Goal: Use online tool/utility: Utilize a website feature to perform a specific function

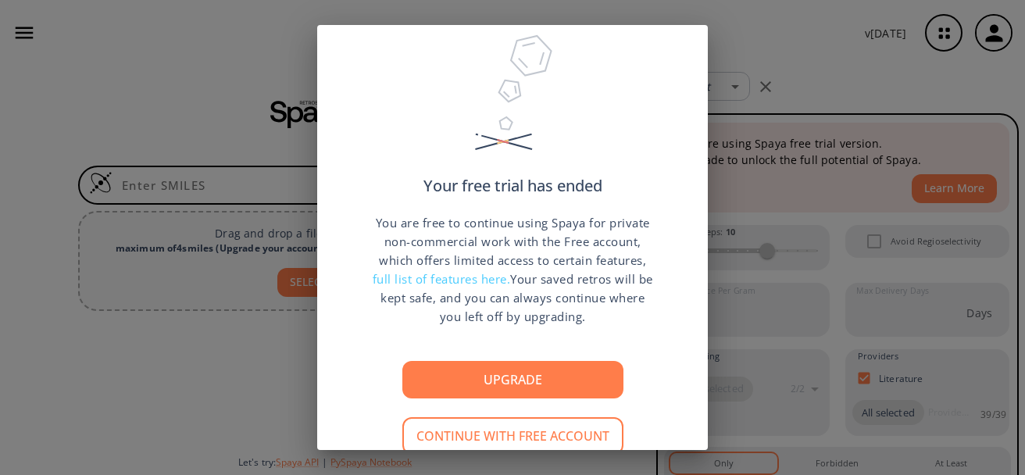
scroll to position [82, 0]
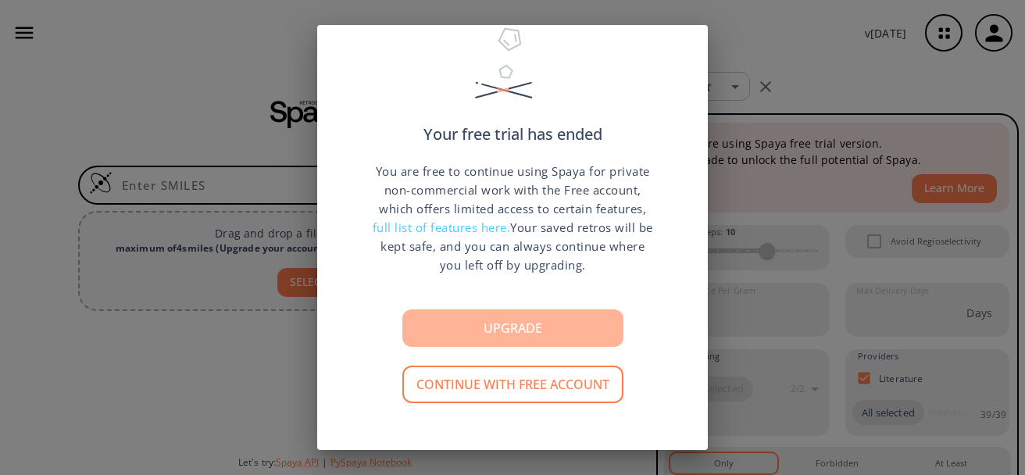
click at [517, 320] on button "Upgrade" at bounding box center [512, 328] width 221 height 38
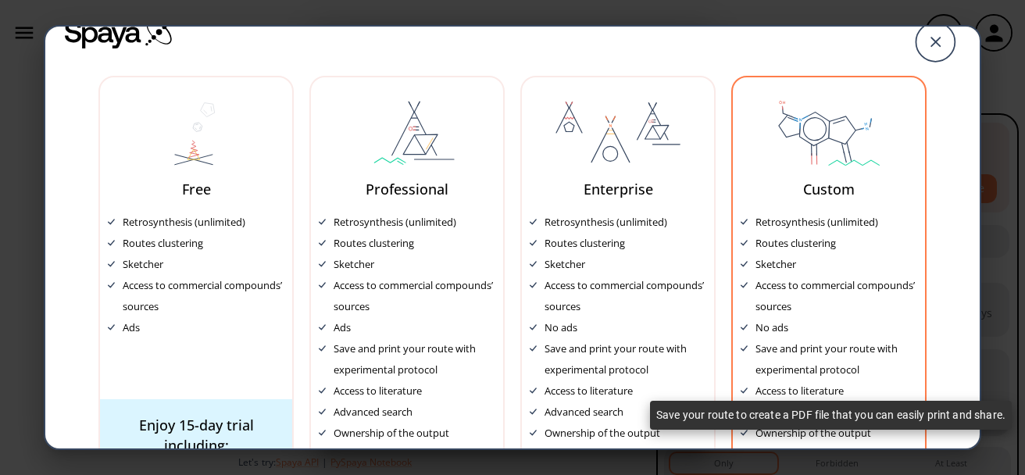
scroll to position [0, 0]
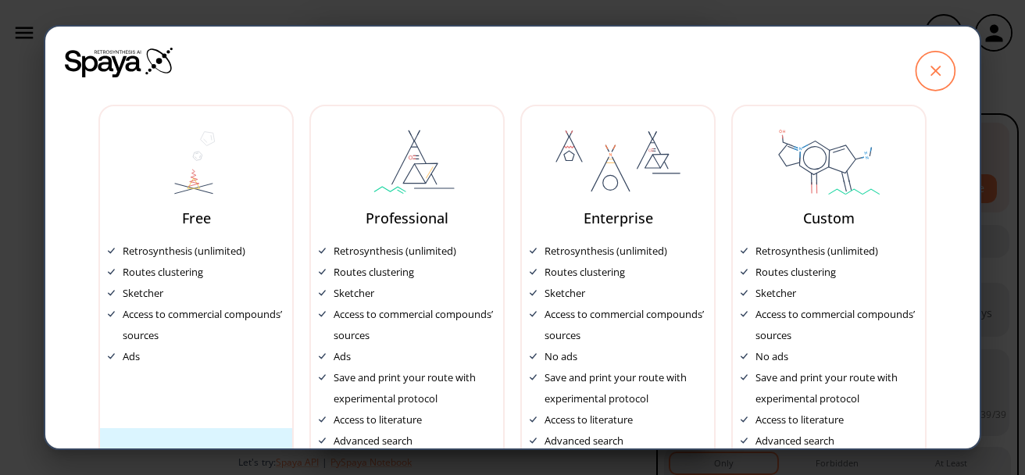
click at [921, 71] on icon at bounding box center [935, 71] width 39 height 39
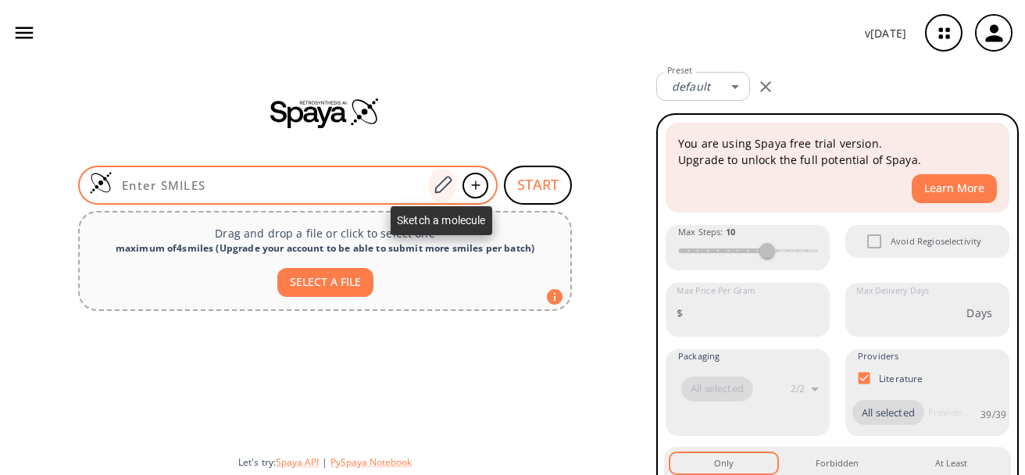
click at [449, 188] on icon at bounding box center [442, 185] width 21 height 20
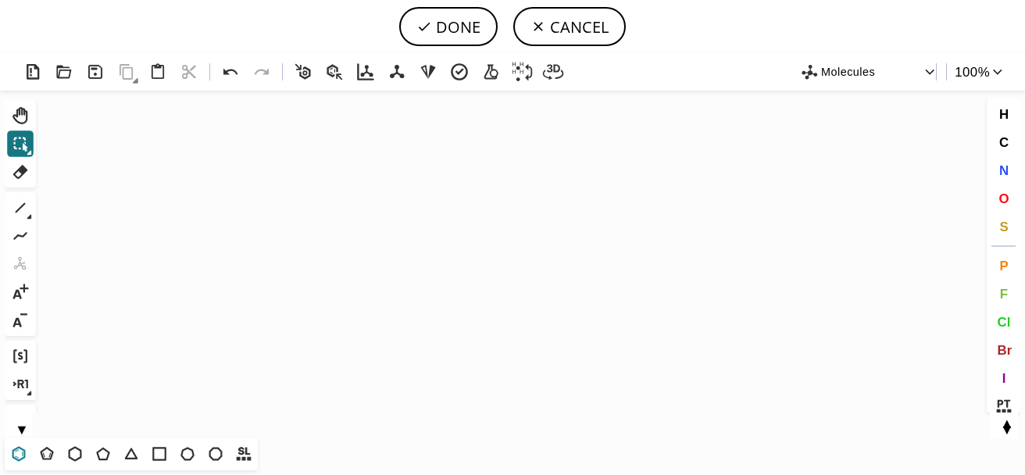
click at [12, 452] on icon at bounding box center [19, 454] width 20 height 20
click at [307, 249] on icon "Created with [PERSON_NAME] 2.3.0" at bounding box center [512, 264] width 941 height 347
click at [20, 209] on icon at bounding box center [20, 208] width 20 height 20
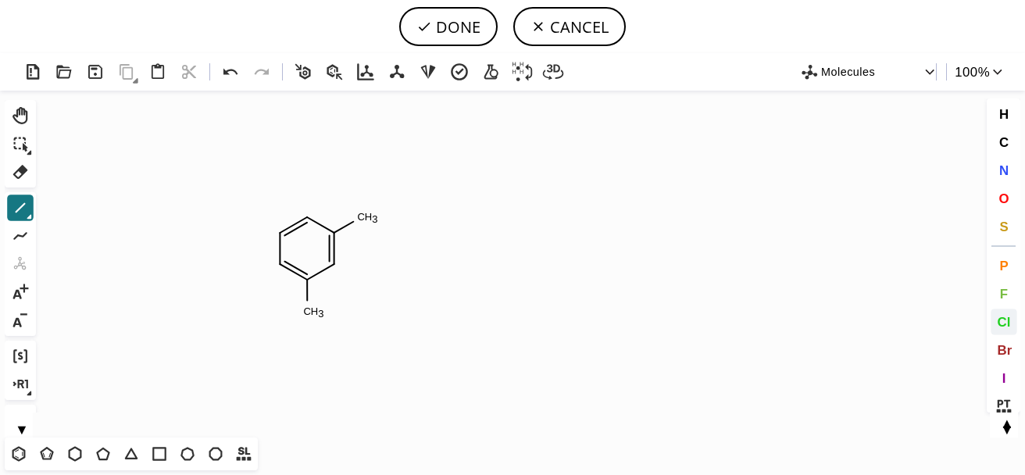
click at [1004, 317] on span "Cl" at bounding box center [1003, 321] width 13 height 15
click at [306, 310] on tspan "Cl" at bounding box center [307, 311] width 10 height 12
drag, startPoint x: 19, startPoint y: 207, endPoint x: 38, endPoint y: 212, distance: 19.3
click at [19, 207] on icon at bounding box center [20, 208] width 20 height 20
click at [24, 213] on icon at bounding box center [20, 208] width 20 height 20
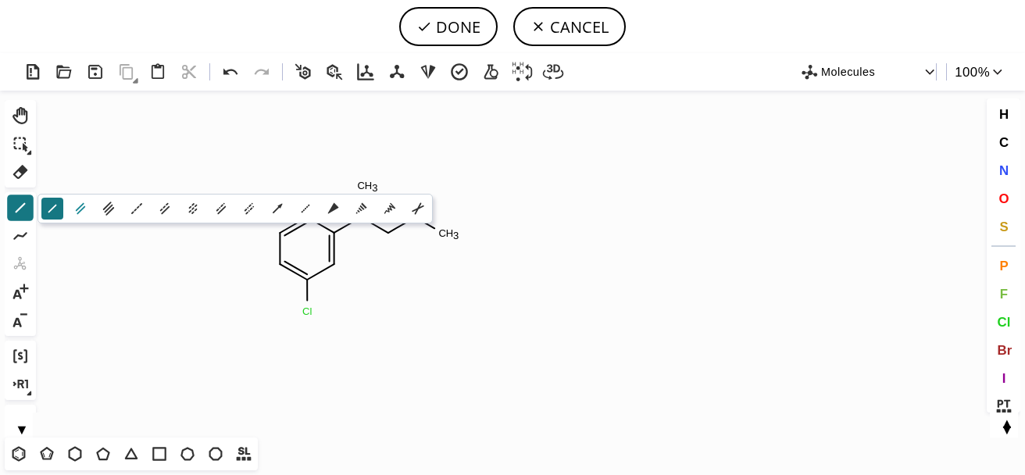
click at [84, 206] on icon at bounding box center [80, 208] width 17 height 17
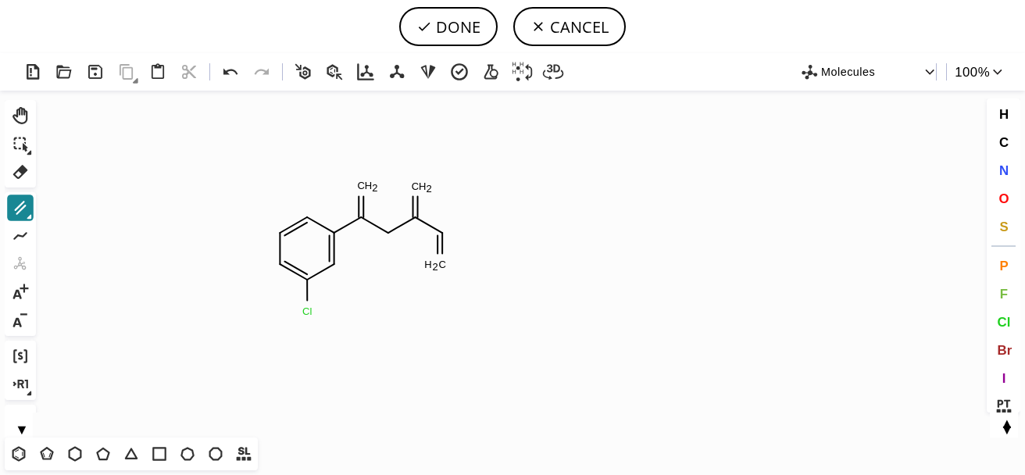
click at [22, 205] on icon at bounding box center [21, 208] width 12 height 14
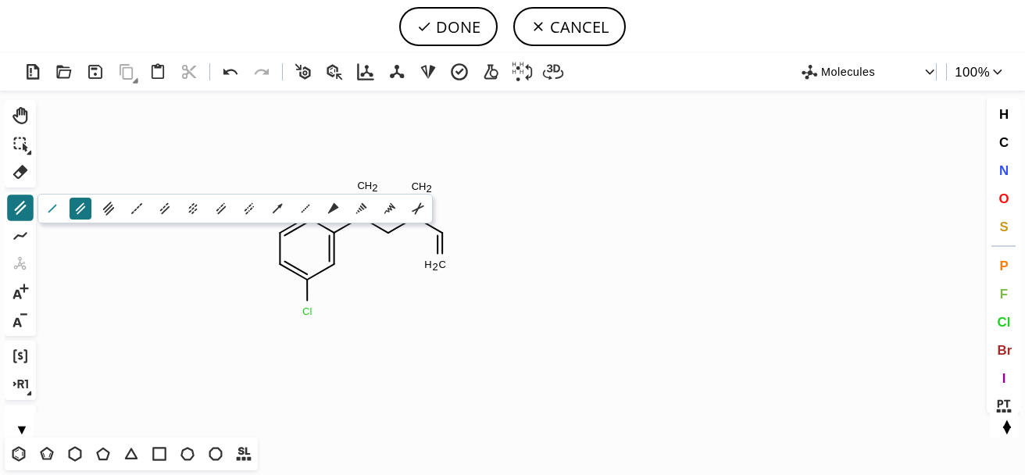
click at [46, 209] on icon at bounding box center [52, 208] width 17 height 17
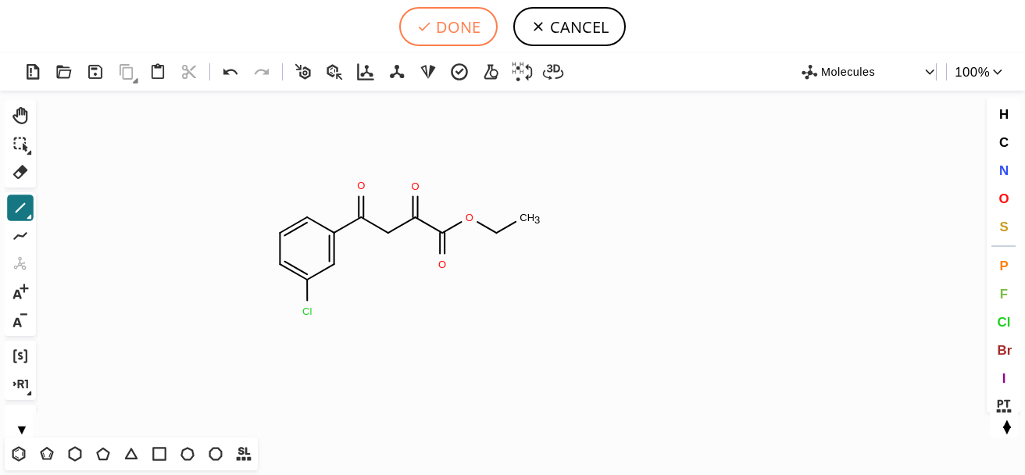
click at [446, 28] on button "DONE" at bounding box center [448, 26] width 98 height 39
type input "C1C=C(Cl)C=C(C(=O)CC(=O)C(OCC)=O)C=1"
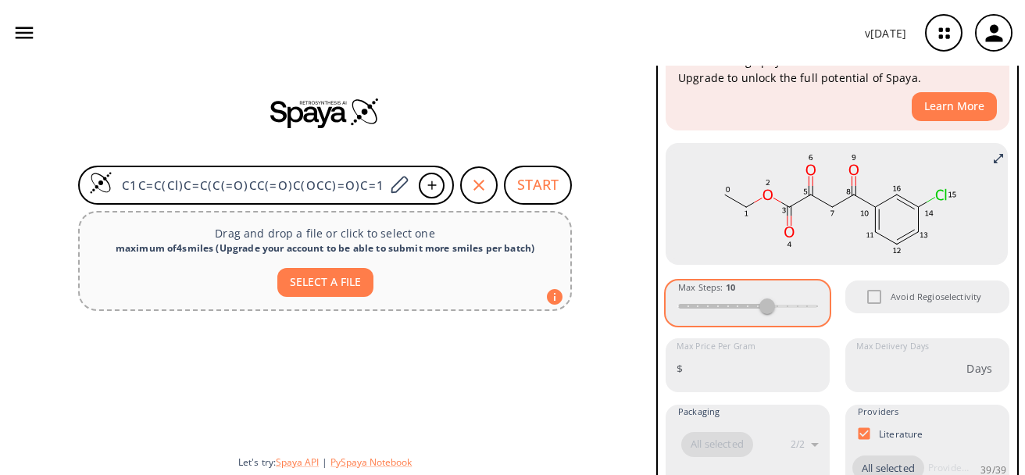
scroll to position [34, 0]
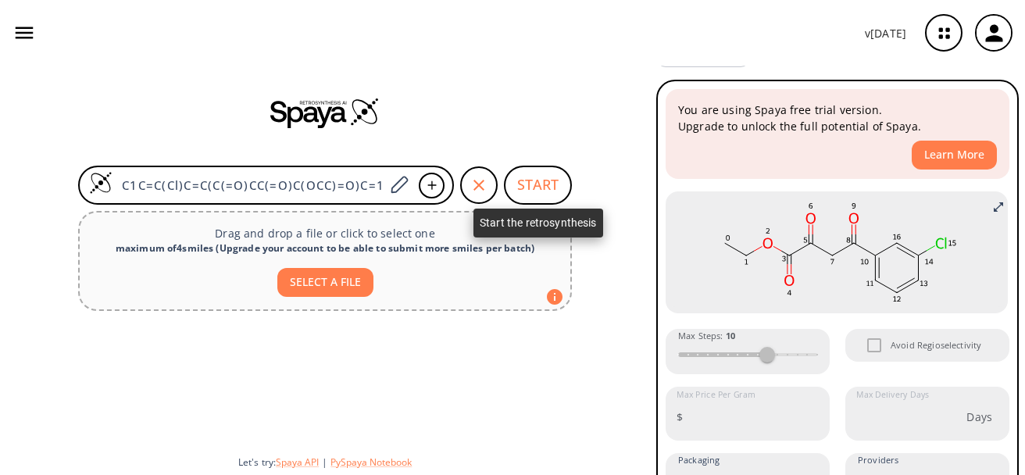
click at [537, 189] on button "START" at bounding box center [538, 185] width 68 height 39
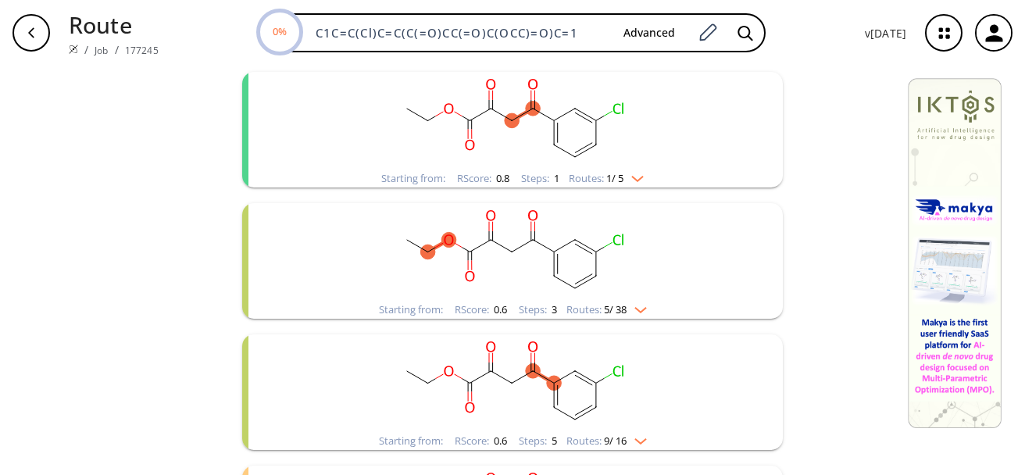
scroll to position [360, 0]
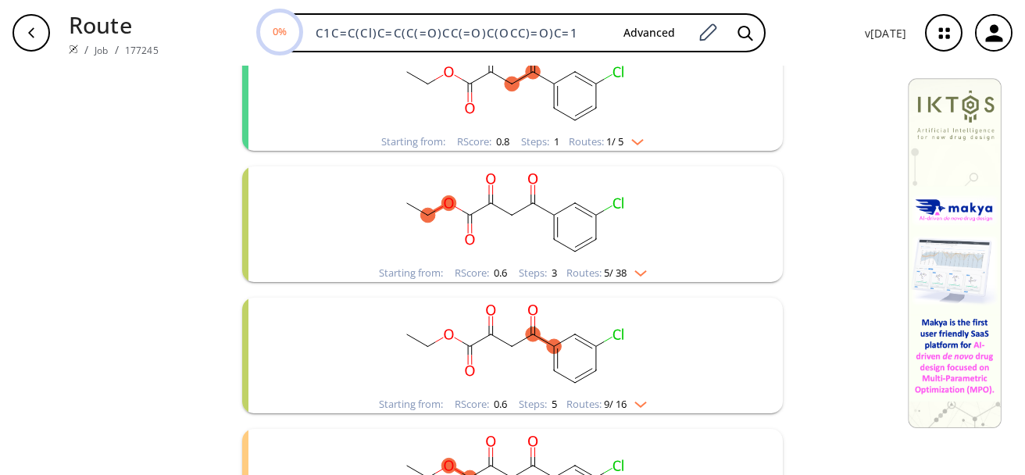
click at [640, 405] on img "clusters" at bounding box center [637, 401] width 20 height 13
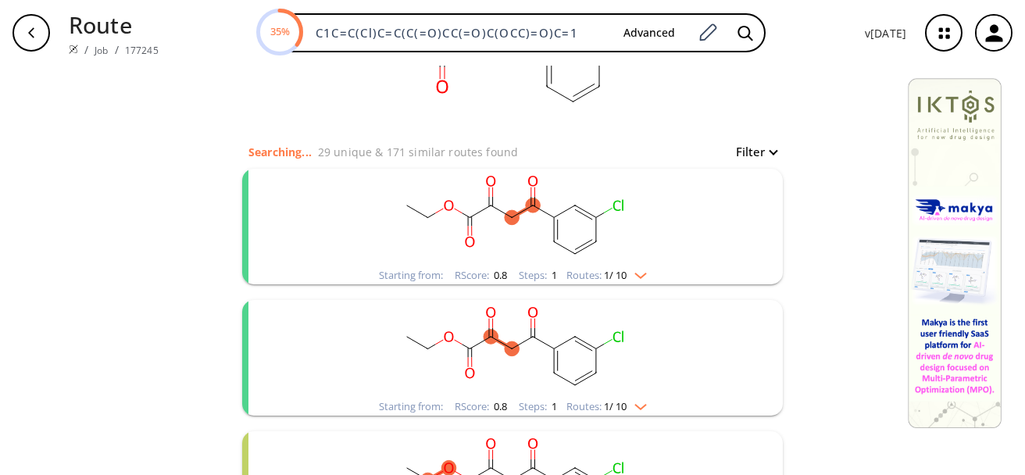
scroll to position [0, 0]
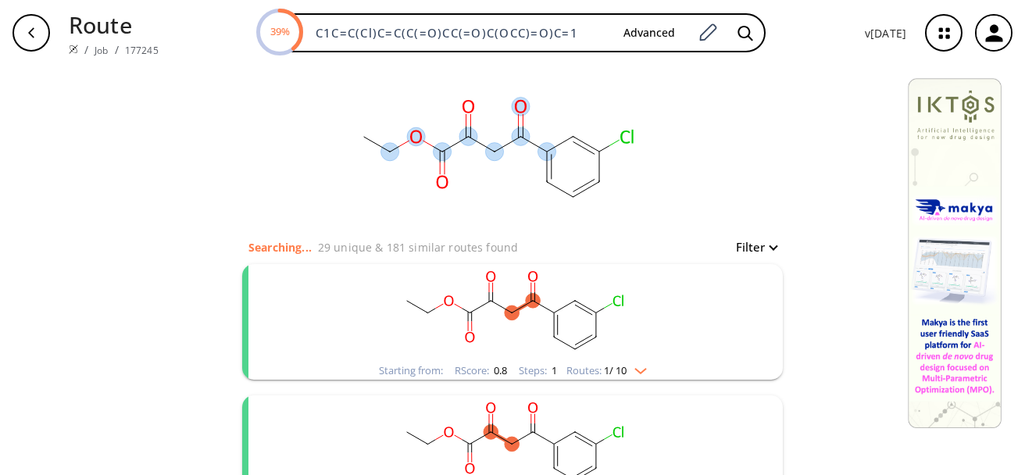
click at [538, 152] on ellipse at bounding box center [547, 152] width 18 height 18
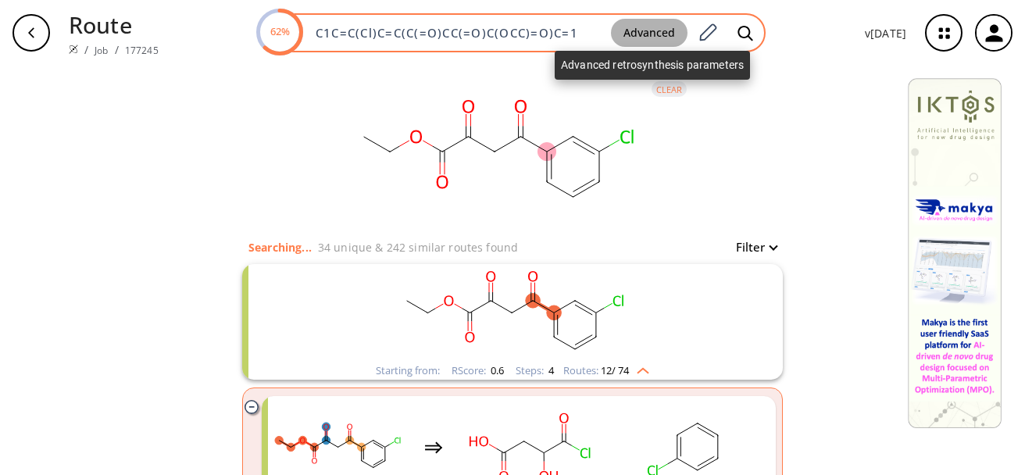
click at [639, 31] on button "Advanced" at bounding box center [649, 33] width 77 height 29
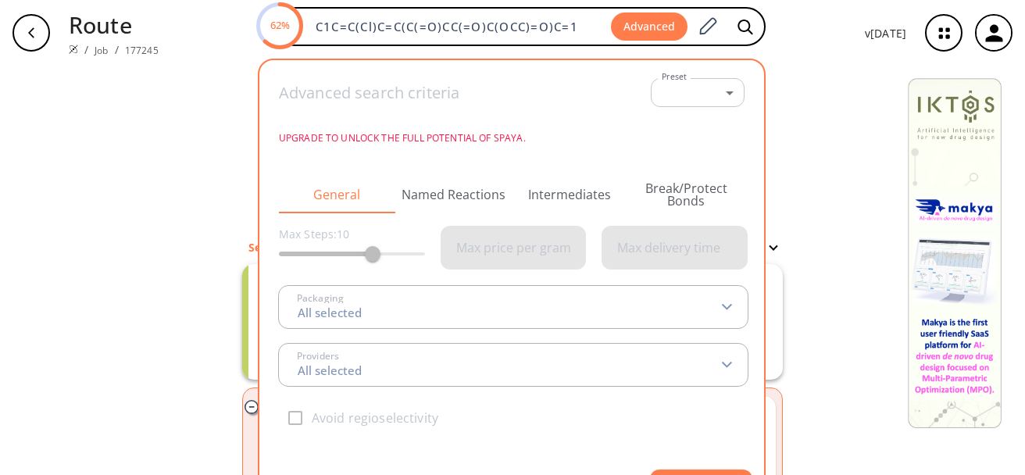
type input "2 selected"
type input "40 selected"
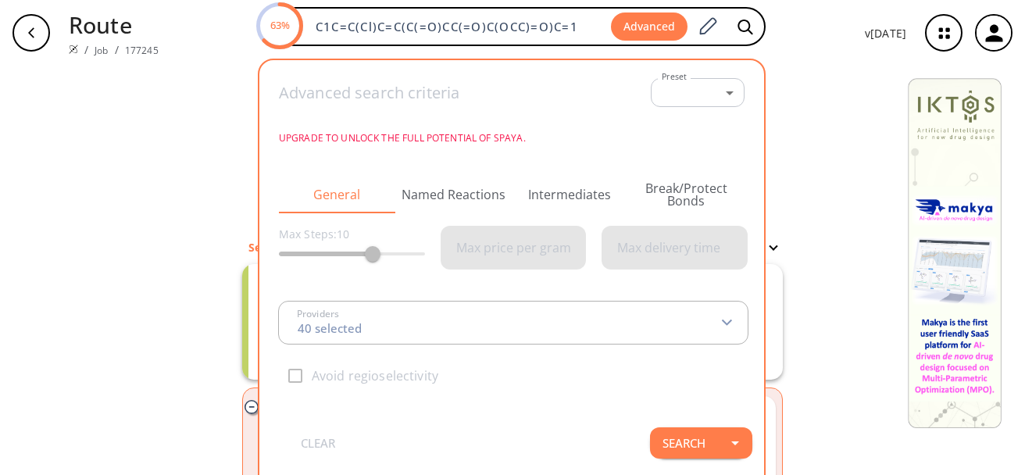
type input "All selected"
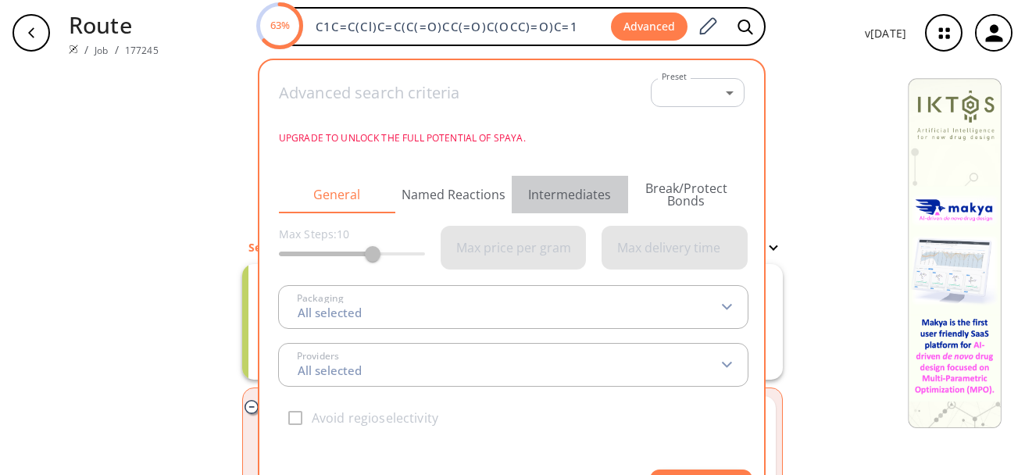
click at [574, 192] on button "Intermediates" at bounding box center [570, 195] width 116 height 38
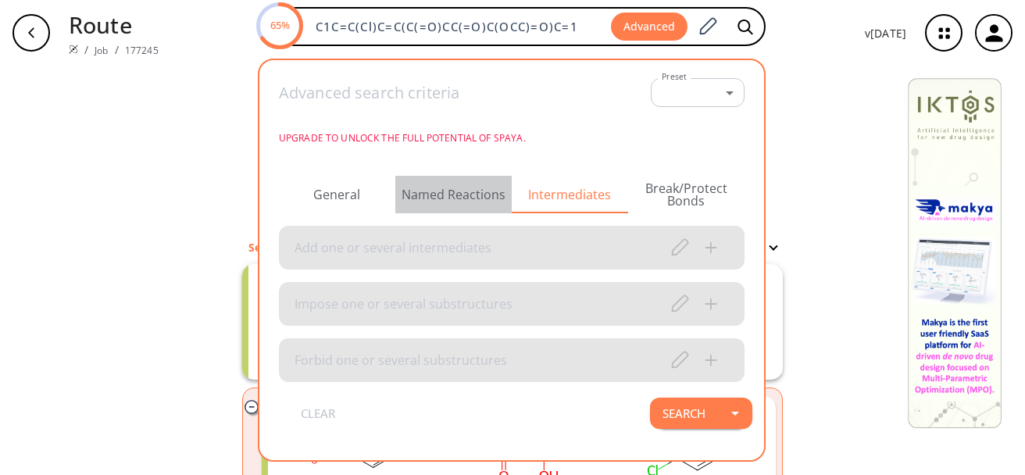
click at [444, 196] on button "Named Reactions" at bounding box center [453, 195] width 116 height 38
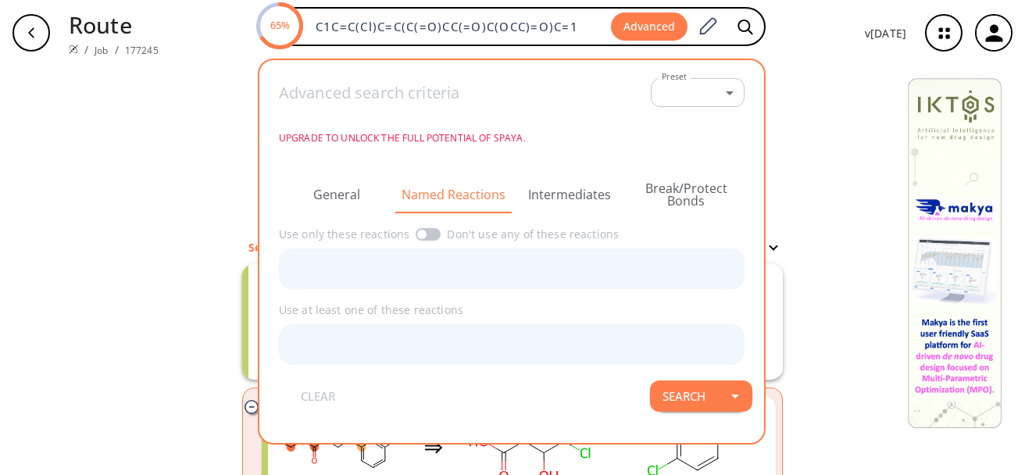
click at [346, 199] on button "General" at bounding box center [337, 195] width 116 height 38
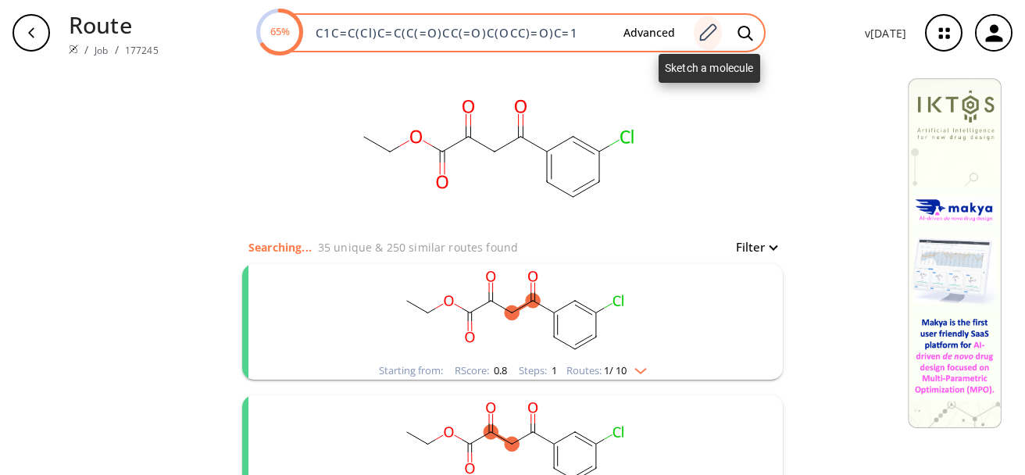
click at [712, 30] on icon at bounding box center [707, 33] width 21 height 20
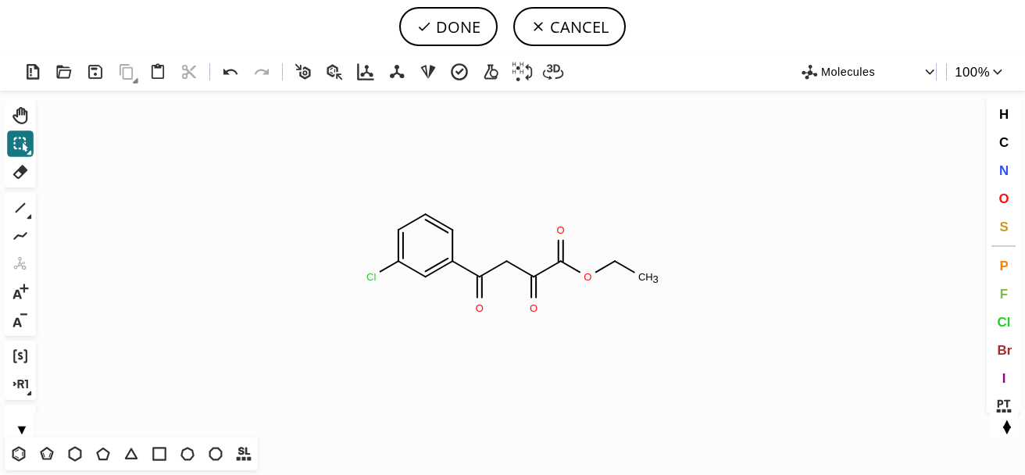
click at [23, 429] on button "▼" at bounding box center [22, 427] width 34 height 15
click at [23, 425] on button "▲" at bounding box center [22, 421] width 34 height 15
click at [18, 430] on button "▼" at bounding box center [22, 427] width 34 height 15
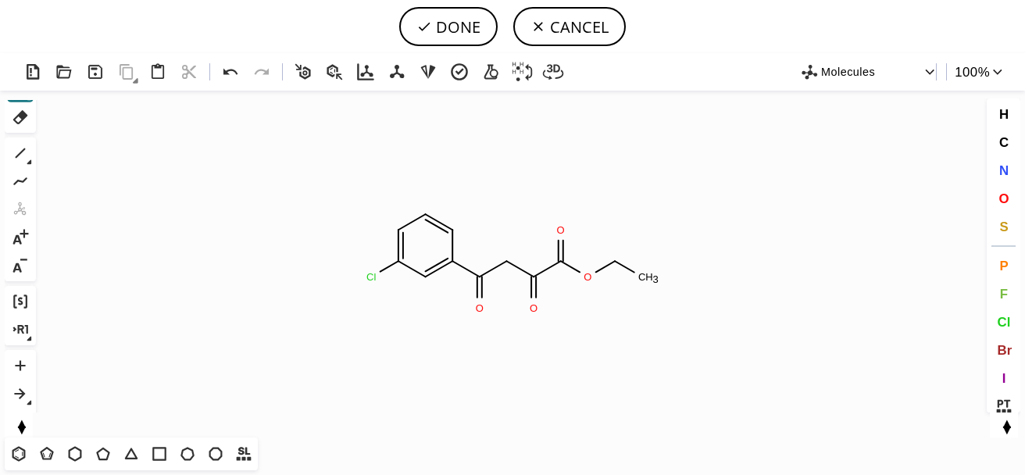
scroll to position [59, 0]
click at [29, 397] on icon at bounding box center [29, 397] width 5 height 5
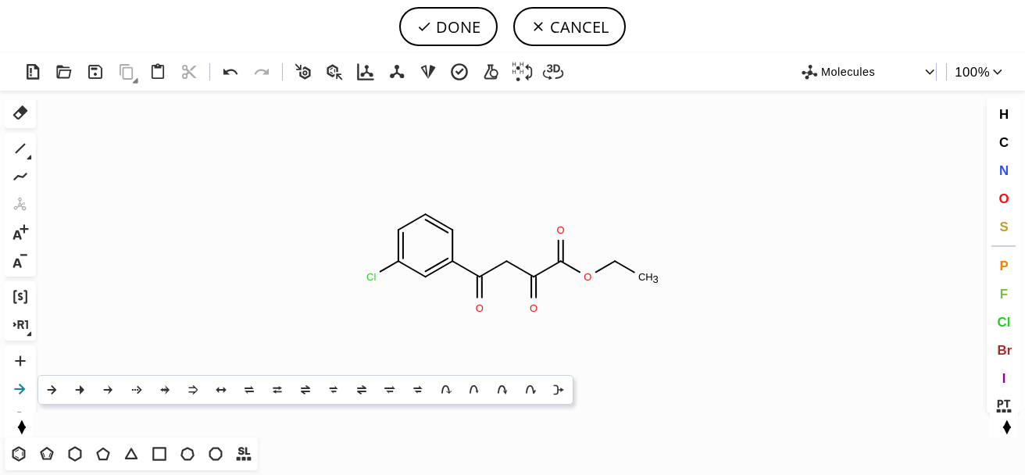
click at [29, 397] on icon at bounding box center [20, 389] width 20 height 20
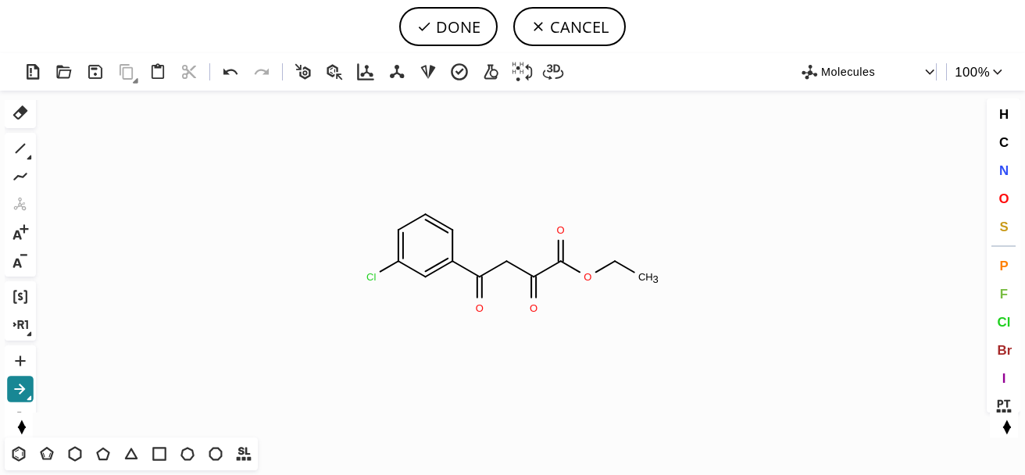
click at [19, 391] on icon at bounding box center [20, 389] width 20 height 20
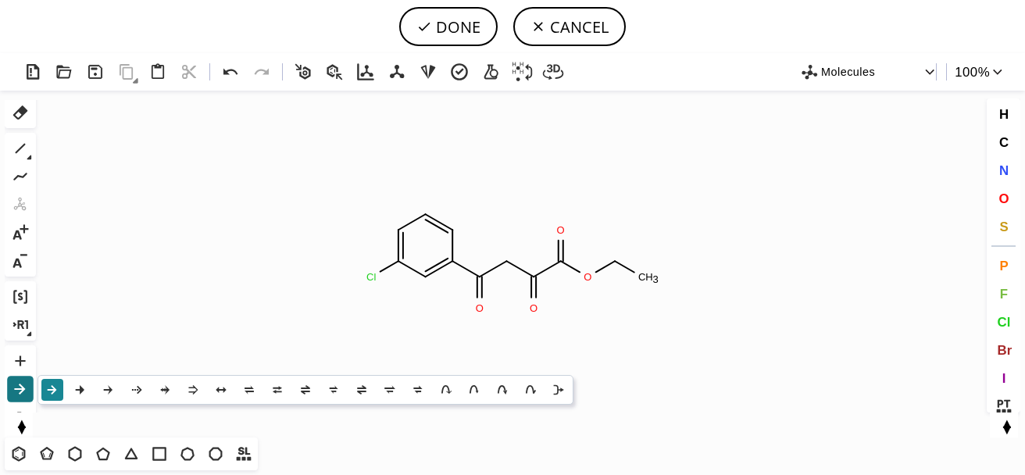
click at [51, 390] on icon at bounding box center [52, 389] width 9 height 9
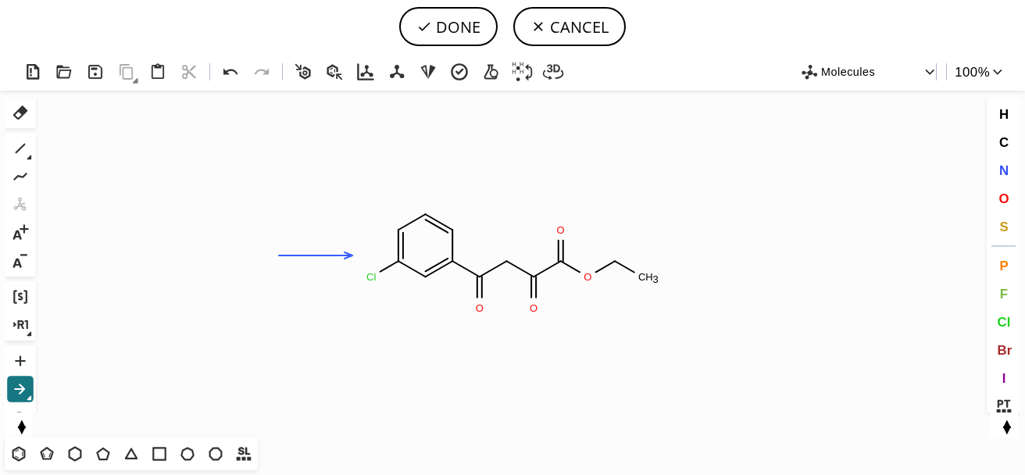
drag, startPoint x: 279, startPoint y: 256, endPoint x: 352, endPoint y: 255, distance: 73.5
click at [19, 459] on icon at bounding box center [19, 454] width 20 height 20
click at [193, 257] on icon "Created with [PERSON_NAME] 2.3.0 Cl O O O C H 3 O" at bounding box center [512, 264] width 941 height 347
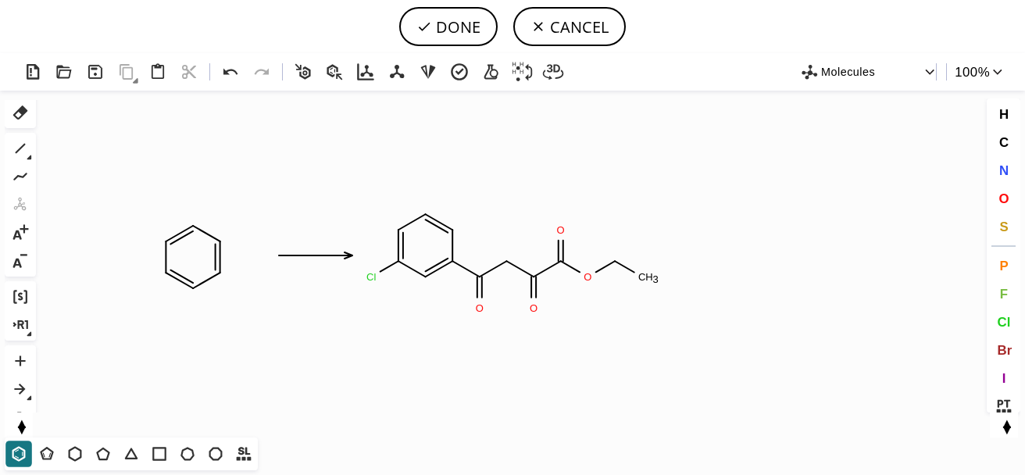
click at [19, 143] on icon at bounding box center [20, 148] width 20 height 20
drag, startPoint x: 1007, startPoint y: 322, endPoint x: 353, endPoint y: 338, distance: 654.4
click at [1007, 321] on span "Cl" at bounding box center [1003, 321] width 13 height 15
click at [138, 290] on tspan "Cl" at bounding box center [138, 290] width 10 height 12
click at [1004, 345] on span "Br" at bounding box center [1004, 349] width 15 height 15
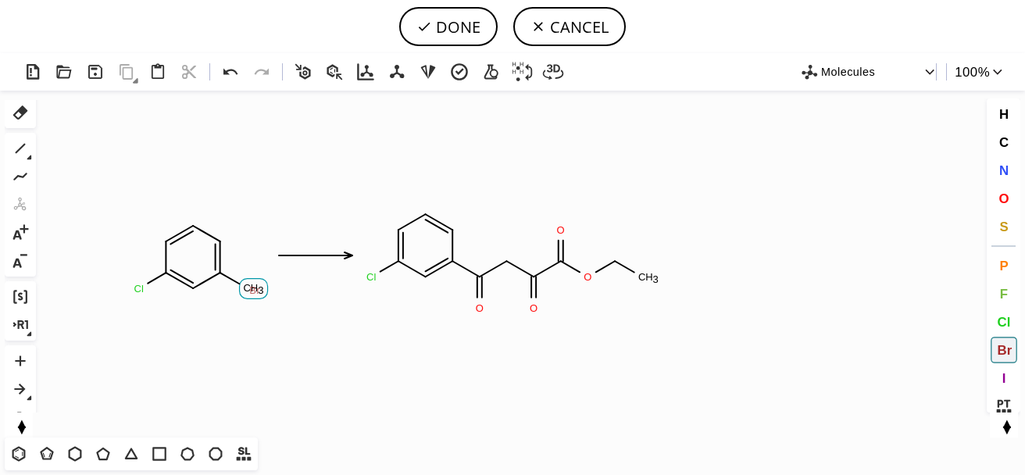
click at [255, 290] on tspan "Br" at bounding box center [254, 290] width 11 height 12
click at [471, 20] on button "DONE" at bounding box center [448, 26] width 98 height 39
type input "C1C(Cl)=CC(Br)=CC=1>>C1=CC(C(CC(C(=O)OCC)=O)=O)=CC(Cl)=C1"
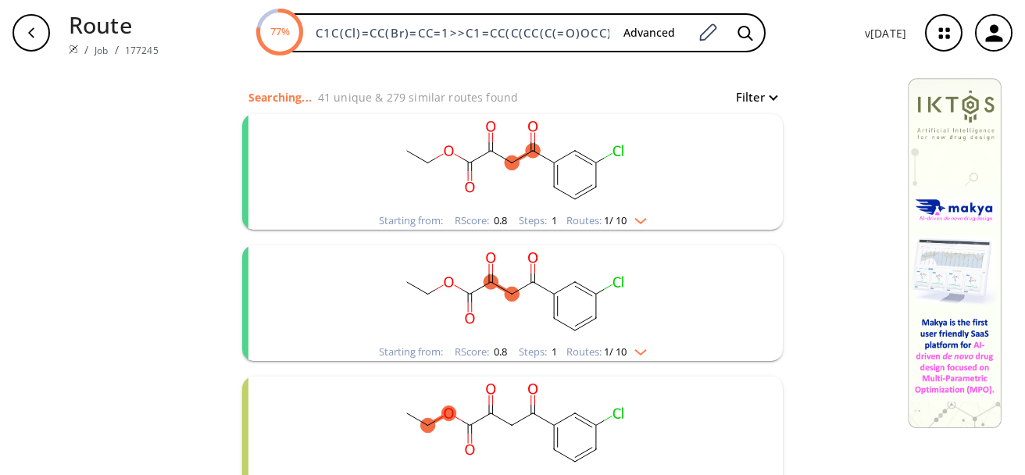
scroll to position [182, 0]
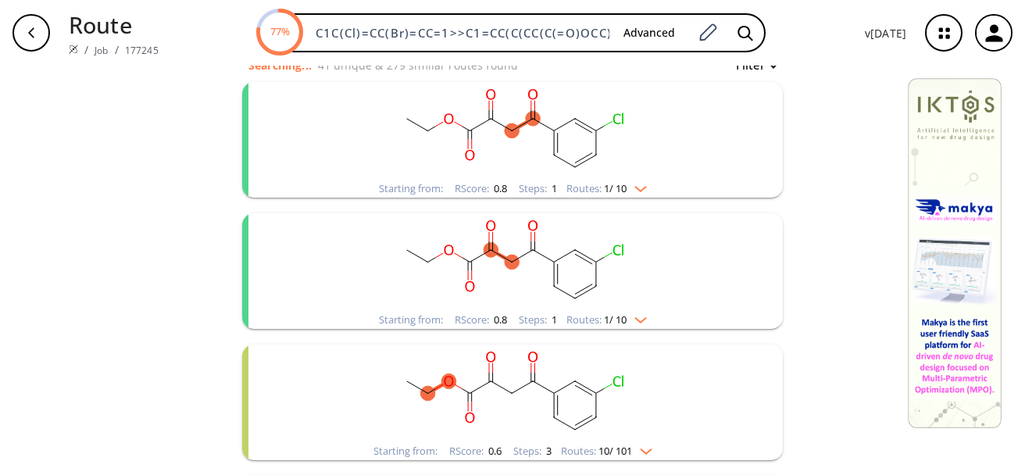
click at [637, 187] on img "clusters" at bounding box center [637, 186] width 20 height 13
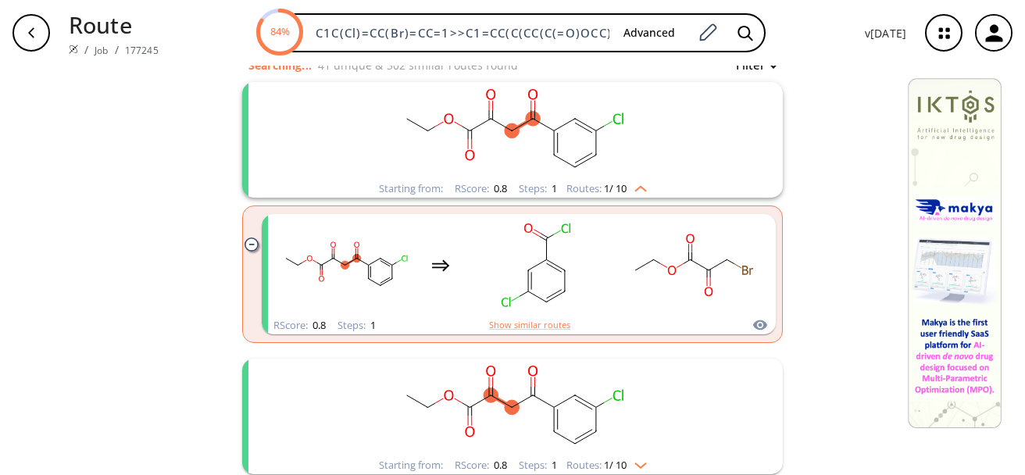
click at [563, 124] on rect "clusters" at bounding box center [512, 131] width 406 height 98
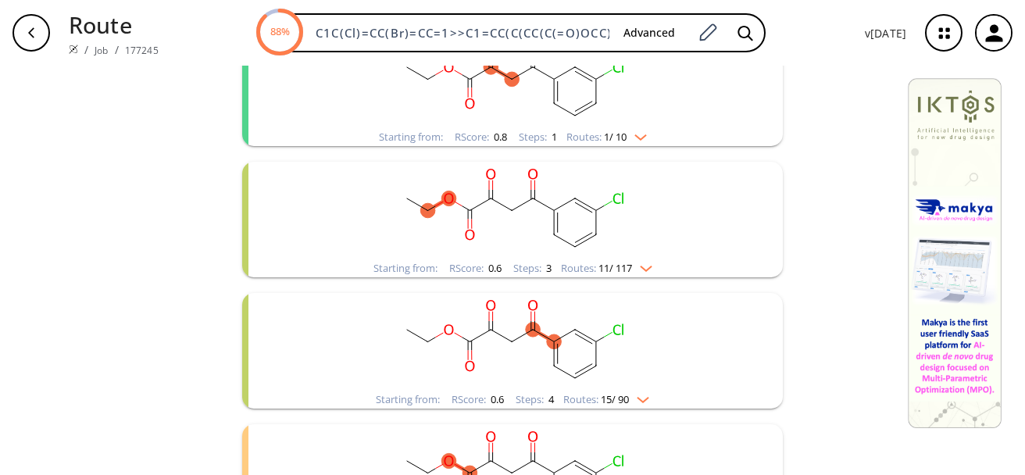
scroll to position [0, 0]
